Goal: Information Seeking & Learning: Learn about a topic

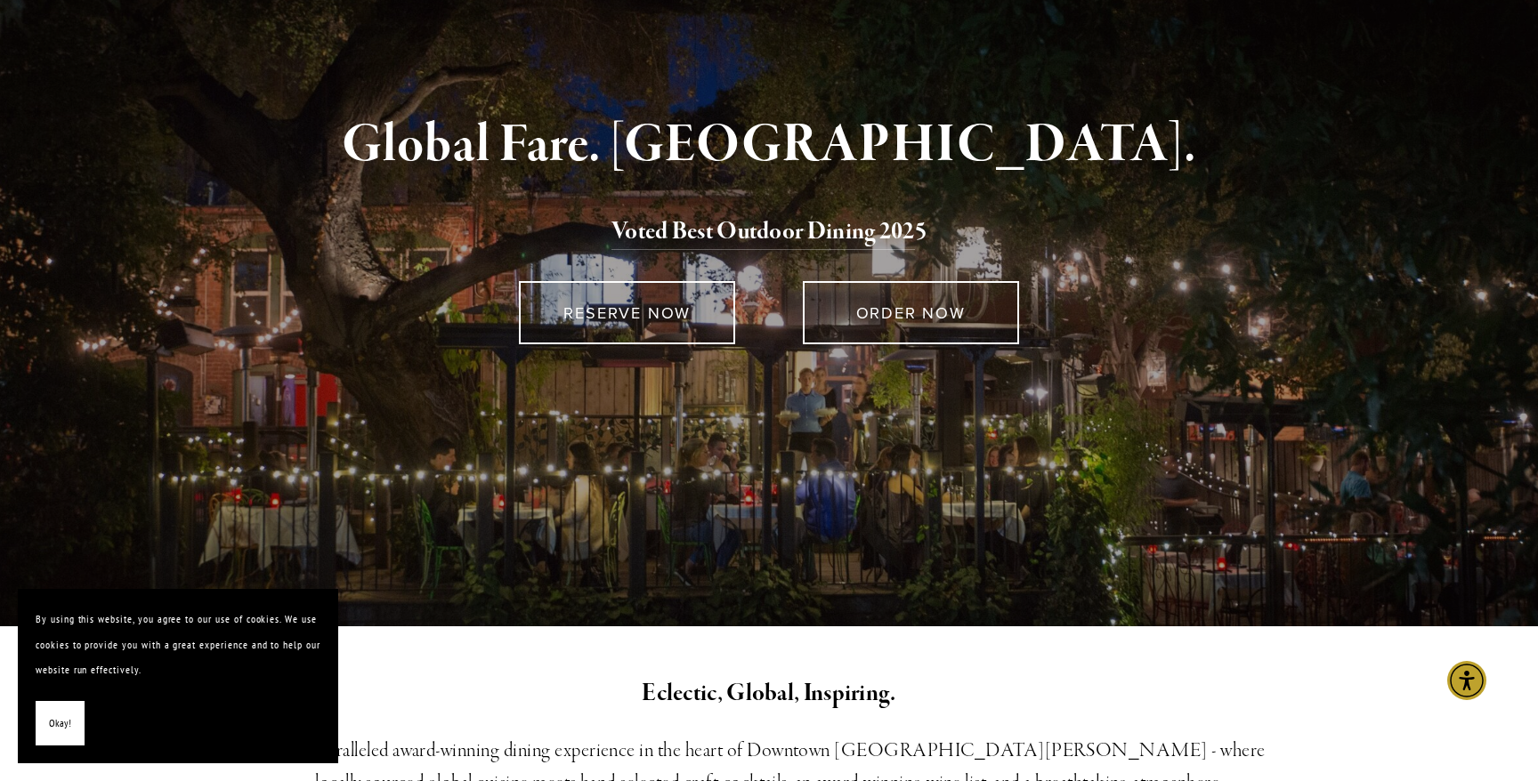
scroll to position [192, 0]
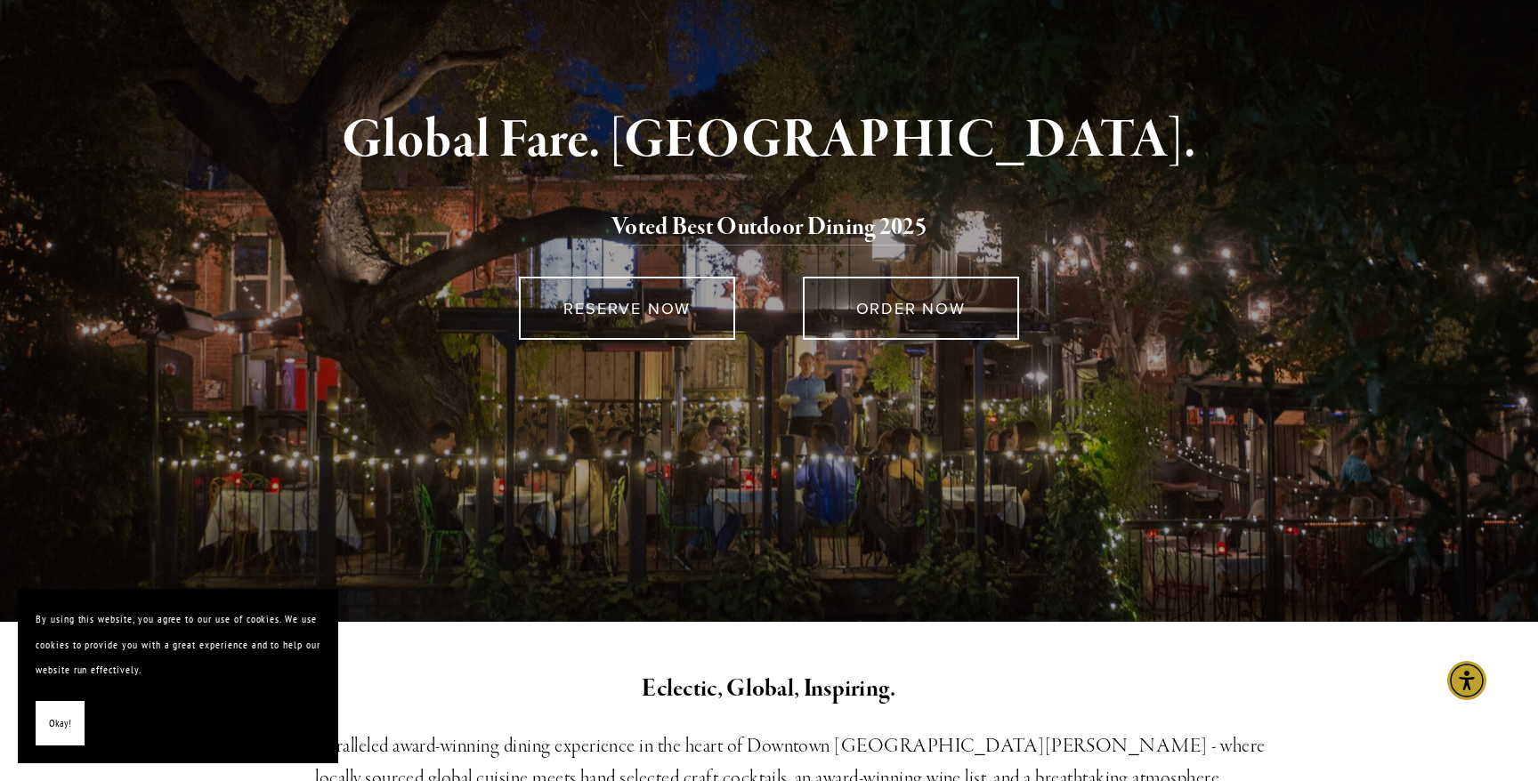
click at [73, 721] on button "Okay!" at bounding box center [60, 723] width 49 height 45
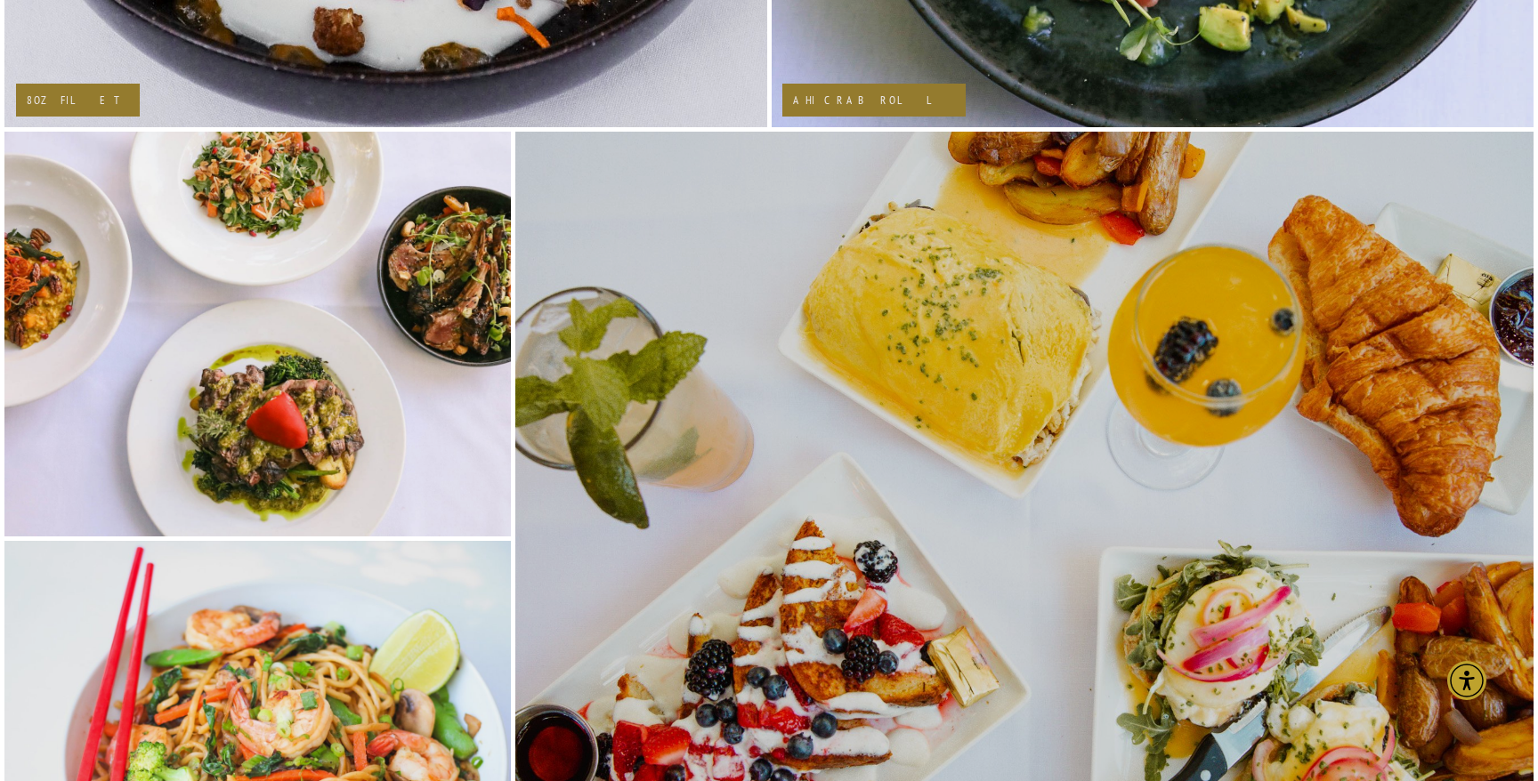
scroll to position [3083, 0]
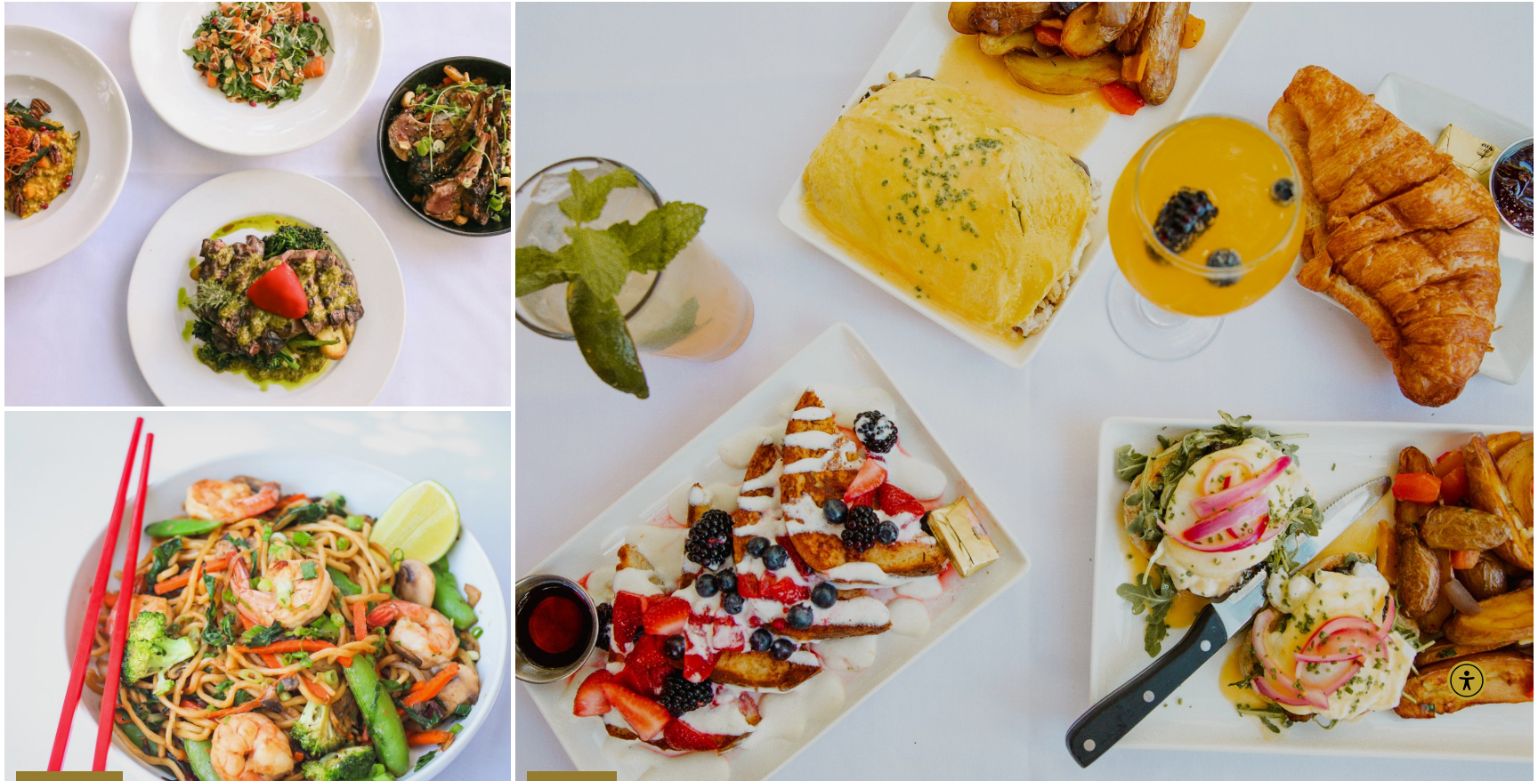
click at [740, 432] on img at bounding box center [1024, 408] width 1155 height 815
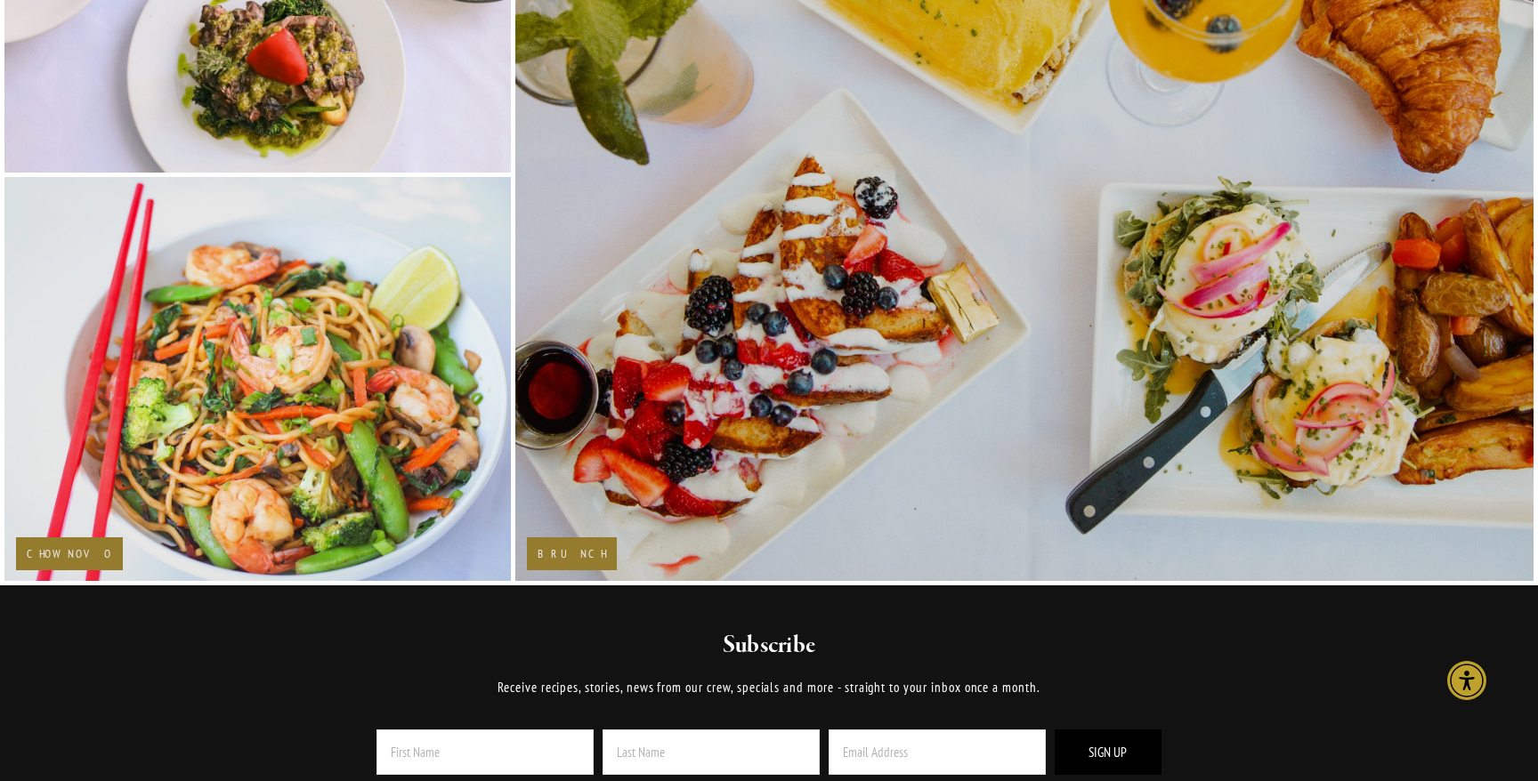
scroll to position [3364, 0]
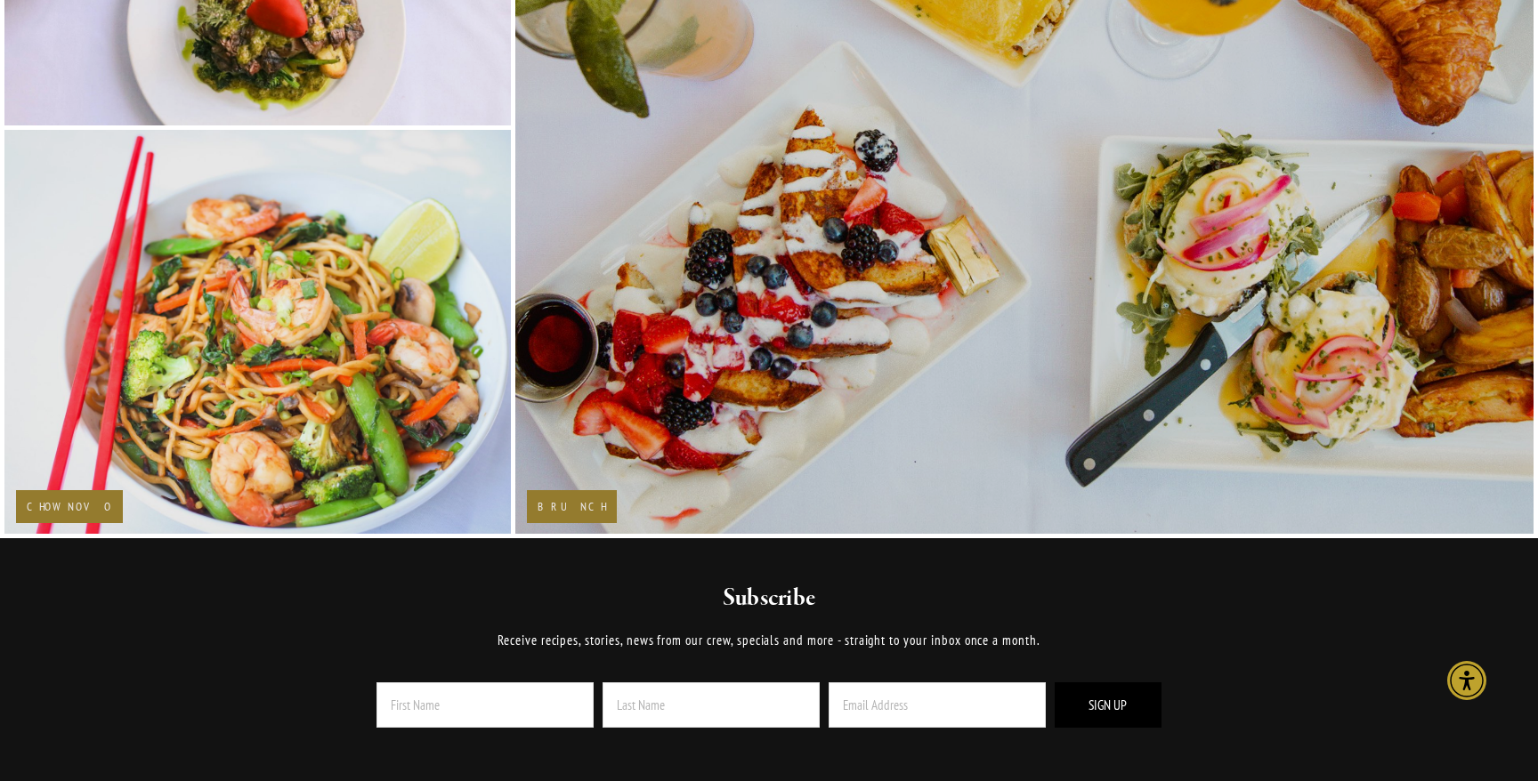
click at [582, 502] on div "Brunch" at bounding box center [572, 506] width 90 height 33
click at [551, 507] on h2 "Brunch" at bounding box center [572, 507] width 69 height 12
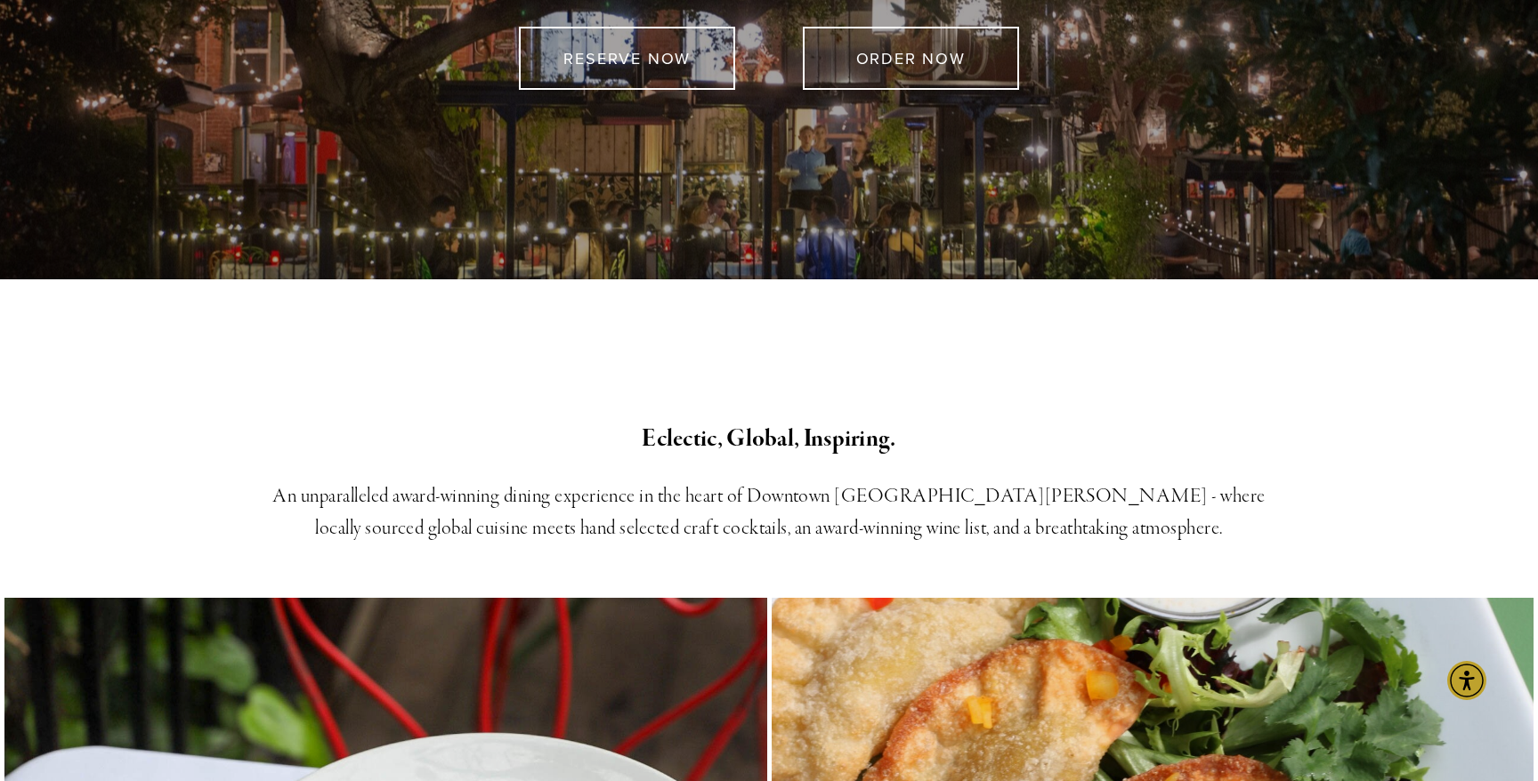
scroll to position [26, 0]
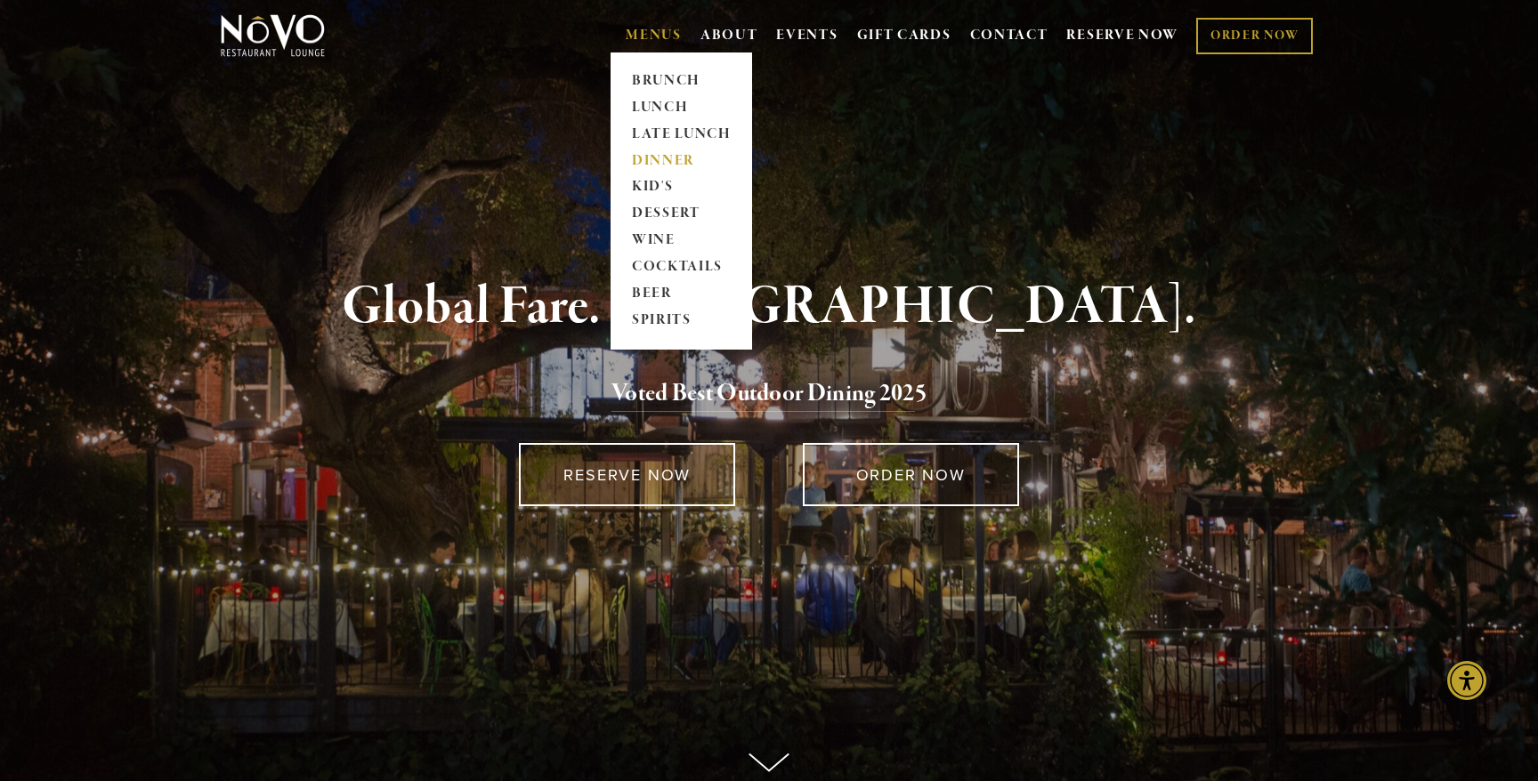
click at [660, 156] on link "DINNER" at bounding box center [681, 161] width 111 height 27
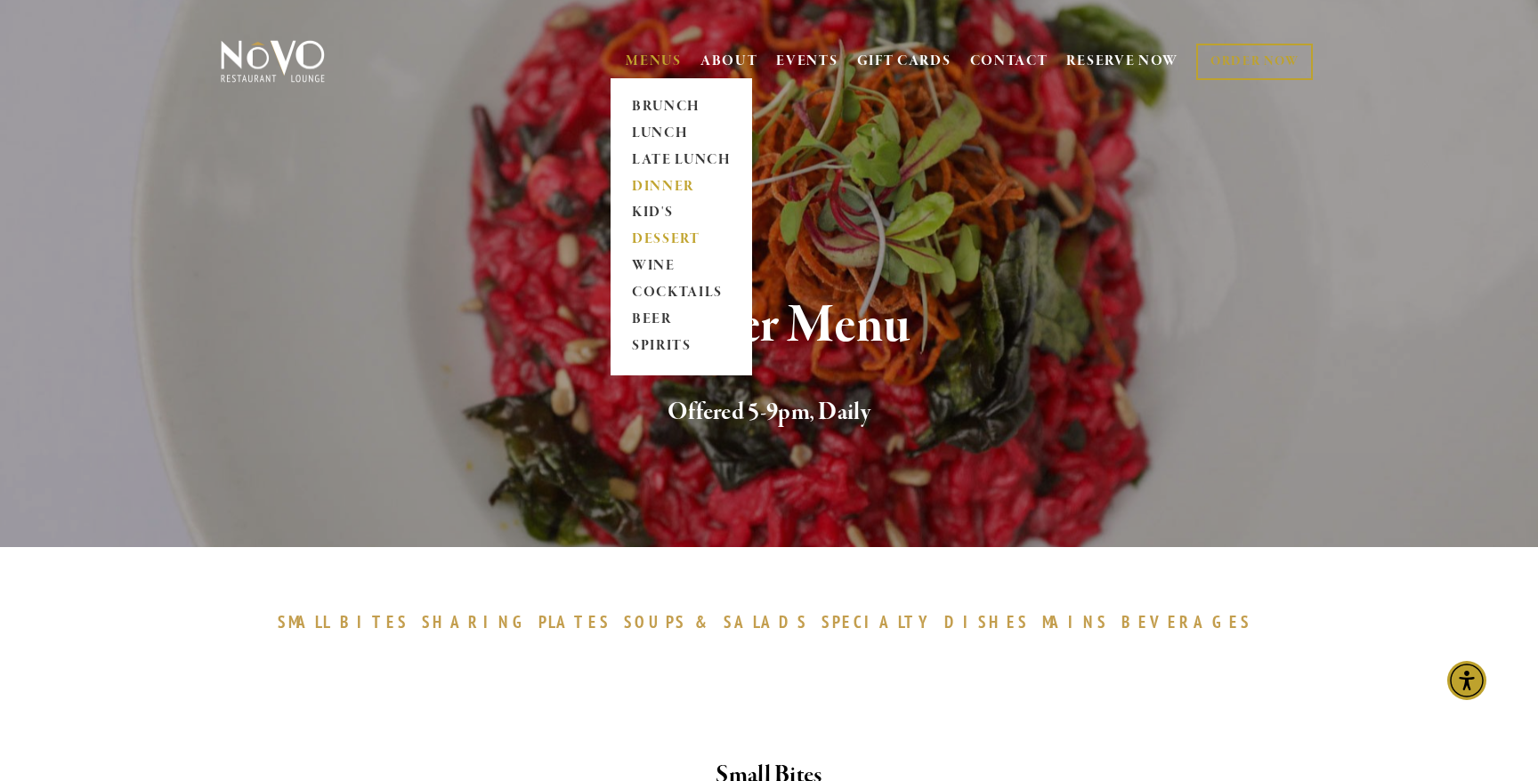
click at [657, 235] on link "DESSERT" at bounding box center [681, 240] width 111 height 27
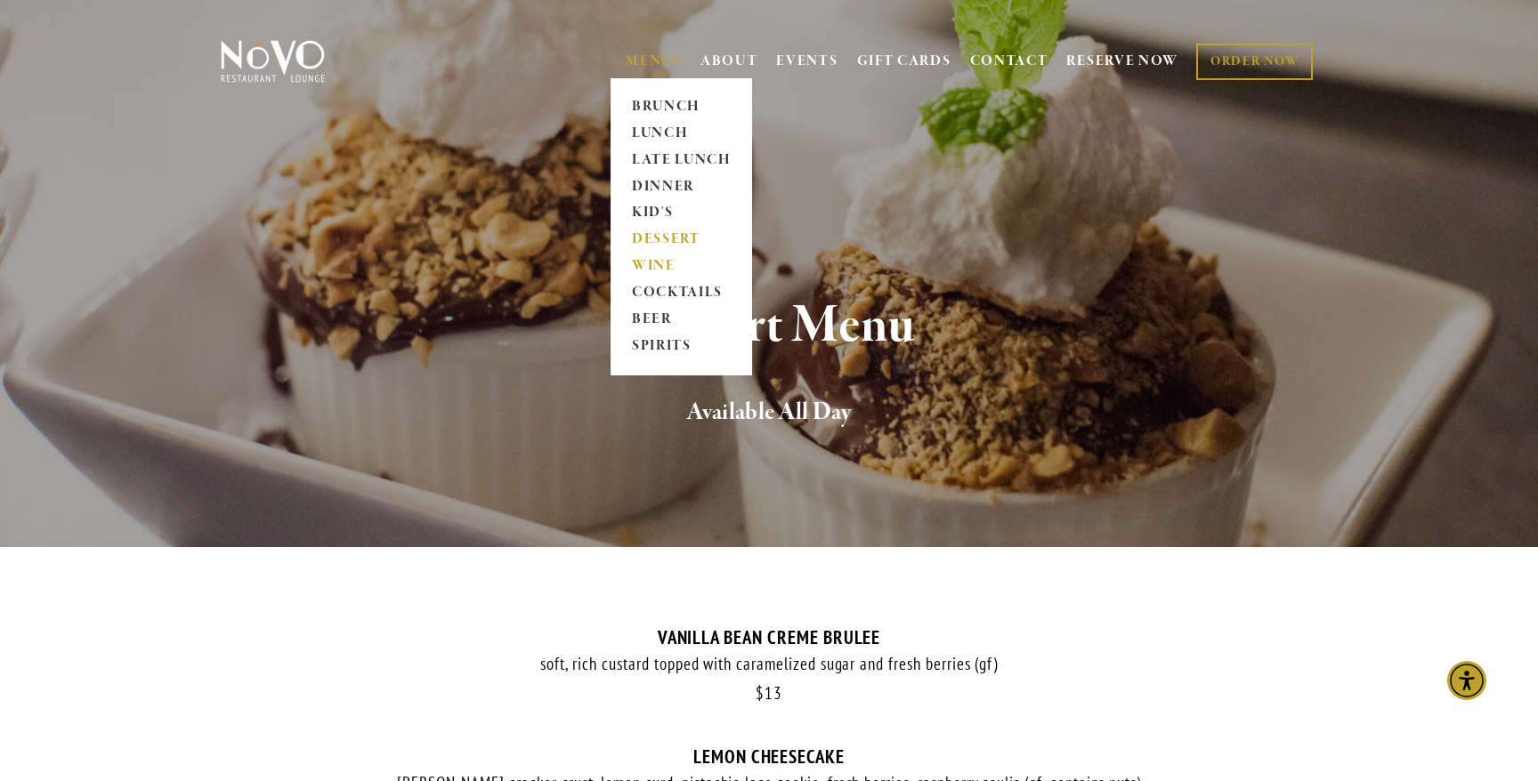
click at [659, 266] on link "WINE" at bounding box center [681, 267] width 111 height 27
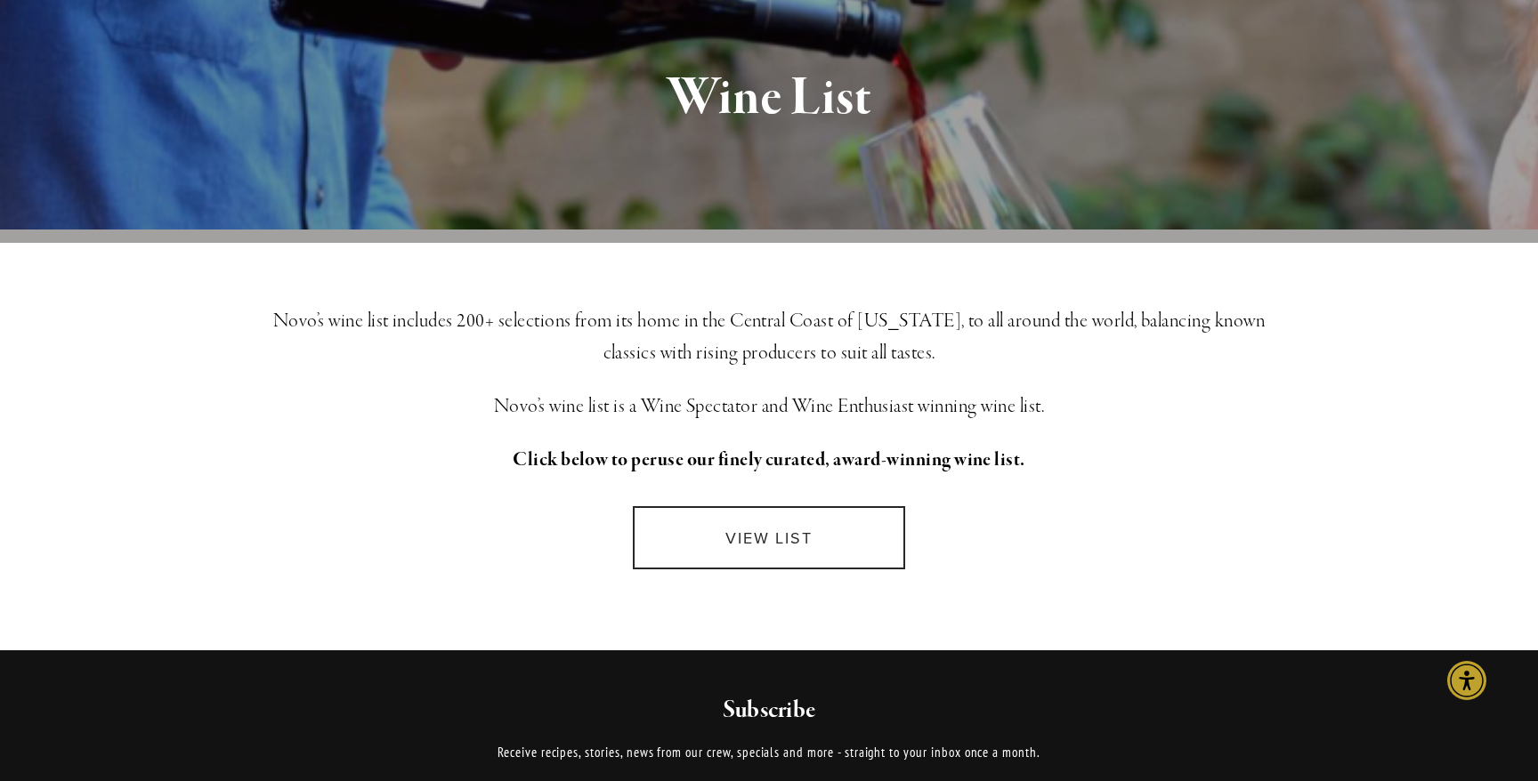
scroll to position [244, 0]
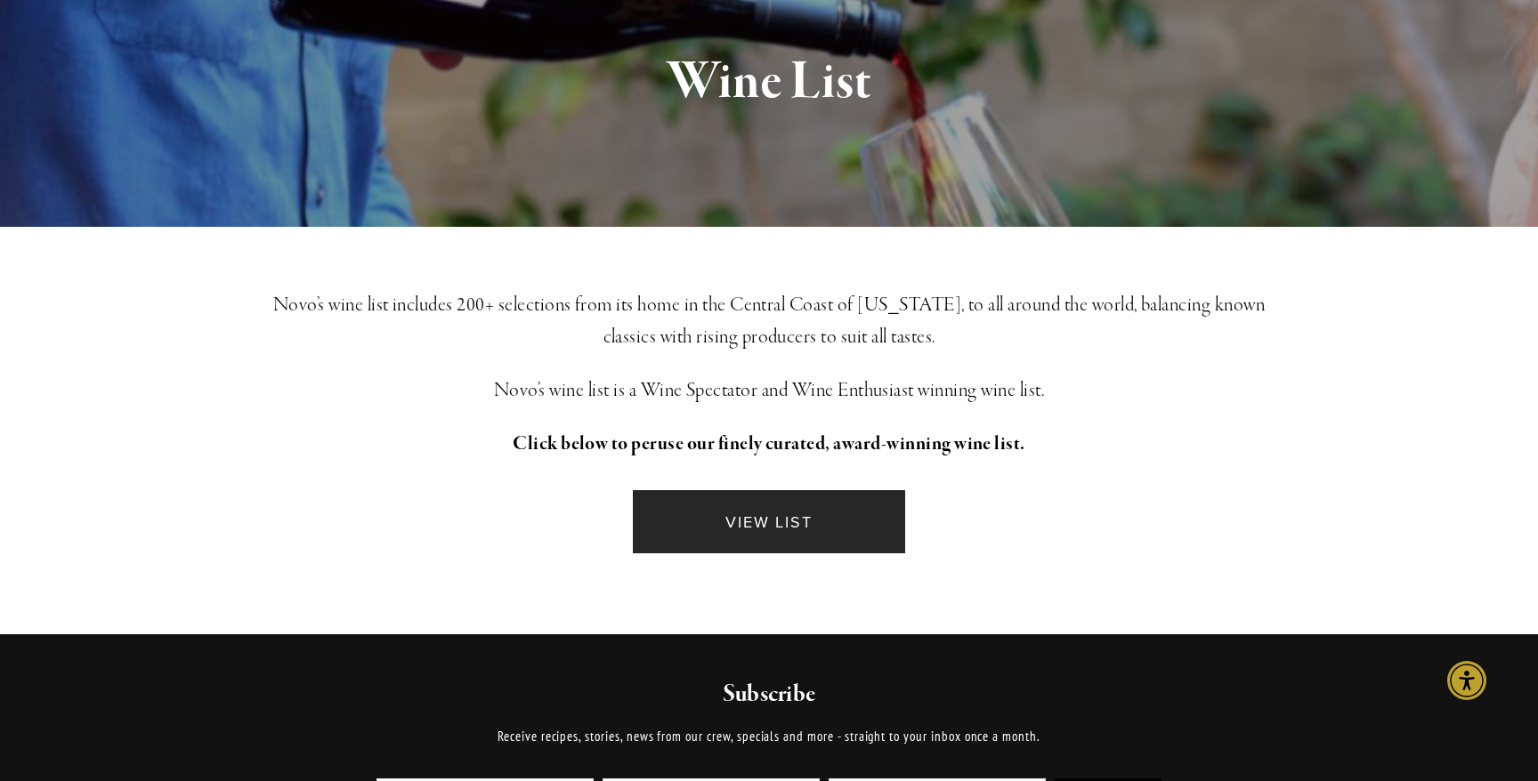
click at [715, 534] on link "VIEW LIST" at bounding box center [769, 521] width 272 height 63
